Goal: Task Accomplishment & Management: Use online tool/utility

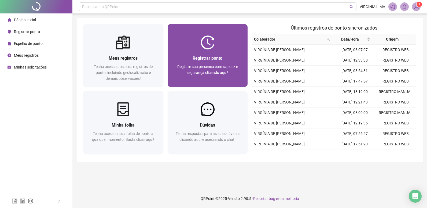
click at [188, 48] on div at bounding box center [208, 42] width 80 height 14
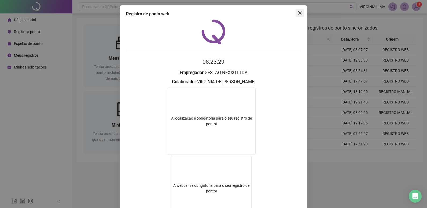
click at [300, 13] on icon "close" at bounding box center [300, 13] width 4 height 4
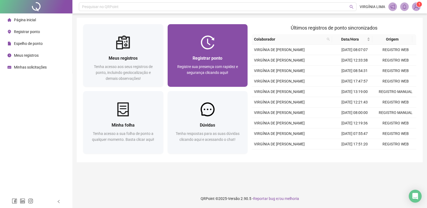
click at [233, 46] on div at bounding box center [208, 42] width 80 height 14
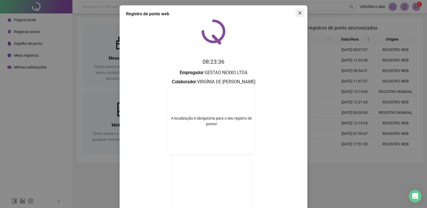
click at [298, 13] on icon "close" at bounding box center [299, 12] width 3 height 3
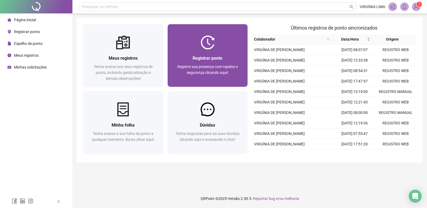
click at [229, 69] on div "Registre sua presença com rapidez e segurança clicando aqui!" at bounding box center [207, 73] width 67 height 18
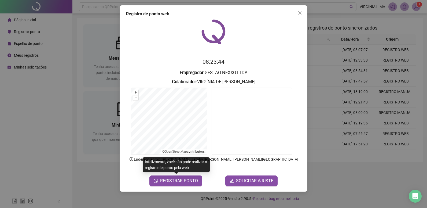
click at [194, 166] on div "Infelizmente, você não pode realizar o registro de ponto pela web" at bounding box center [176, 164] width 67 height 15
click at [186, 180] on span "REGISTRAR PONTO" at bounding box center [179, 180] width 38 height 6
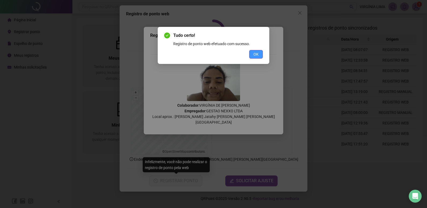
click at [253, 55] on button "OK" at bounding box center [256, 54] width 14 height 9
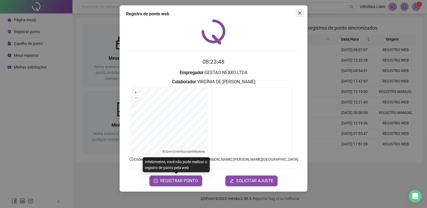
click at [301, 13] on icon "close" at bounding box center [300, 13] width 4 height 4
